Goal: Information Seeking & Learning: Find specific fact

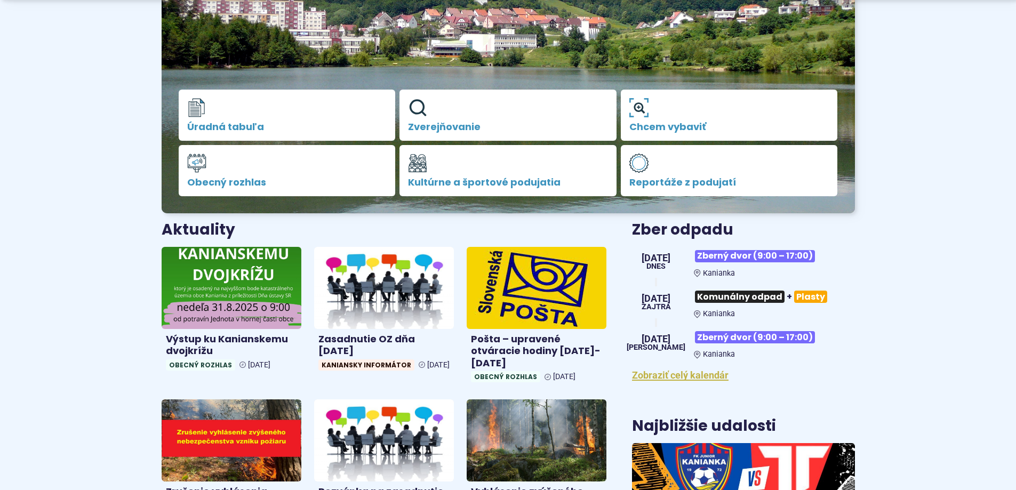
scroll to position [213, 0]
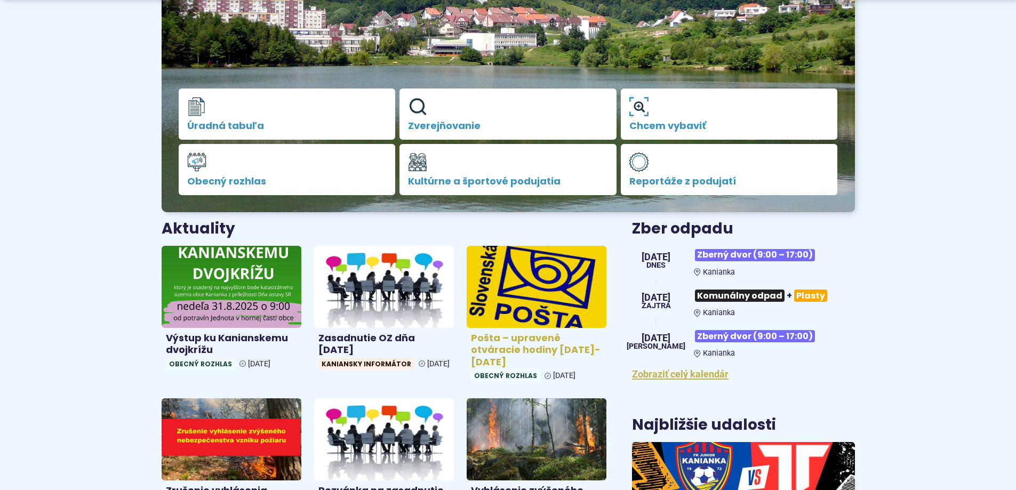
click at [522, 304] on img at bounding box center [536, 287] width 161 height 94
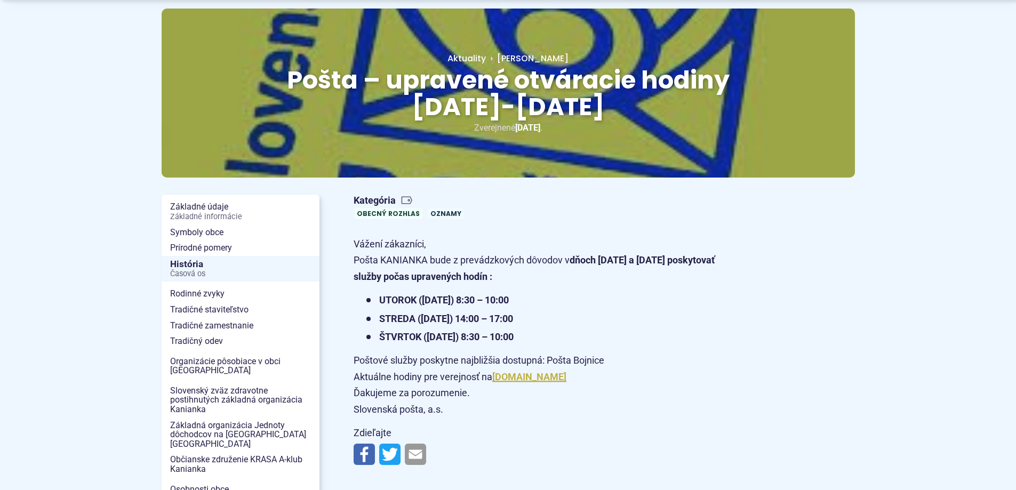
scroll to position [107, 0]
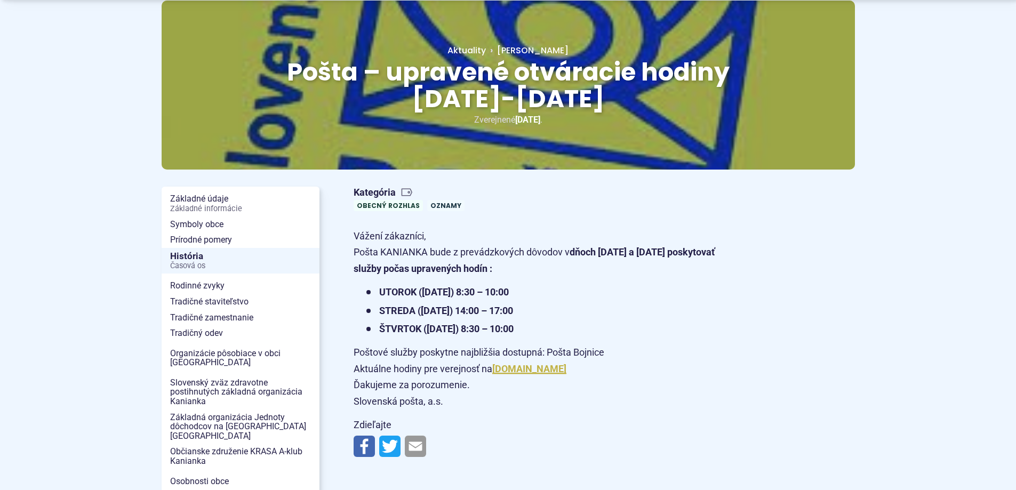
drag, startPoint x: 383, startPoint y: 289, endPoint x: 543, endPoint y: 325, distance: 164.7
click at [543, 325] on ul "UTOROK (26.8.2025) 8:30 – 10:00 STREDA (27.8.2025) 14:00 – 17:00 ŠTVRTOK ( 28.8…" at bounding box center [543, 310] width 379 height 53
copy ul "TOROK (26.8.2025) 8:30 – 10:00 STREDA (27.8.2025) 14:00 – 17:00 ŠTVRTOK ( 28.8.…"
